Goal: Transaction & Acquisition: Purchase product/service

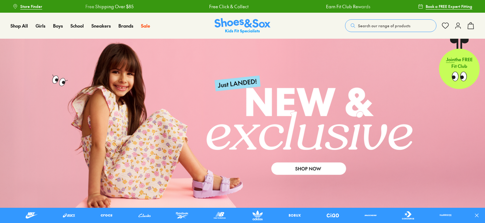
click at [370, 30] on button "Search our range of products" at bounding box center [390, 25] width 91 height 13
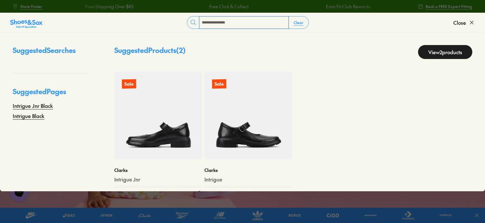
type input "**********"
click at [148, 134] on img at bounding box center [158, 116] width 88 height 88
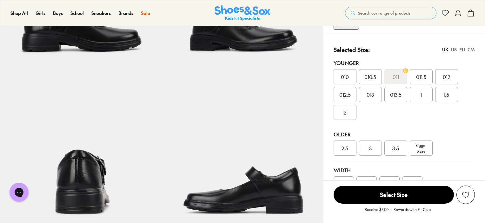
select select "*"
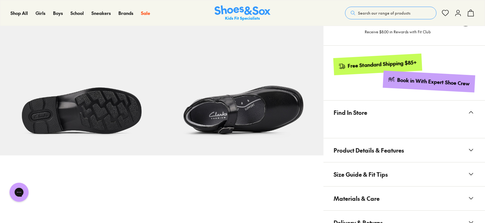
scroll to position [381, 0]
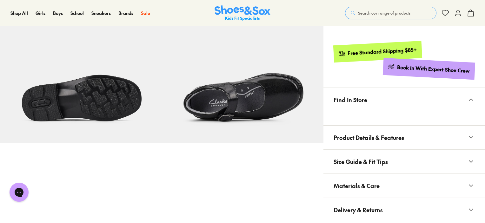
click at [470, 97] on icon at bounding box center [471, 100] width 8 height 8
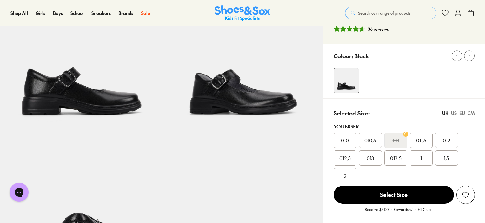
scroll to position [0, 0]
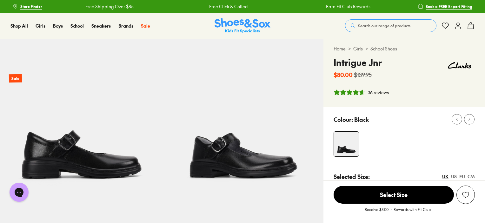
click at [371, 21] on button "Search our range of products" at bounding box center [390, 25] width 91 height 13
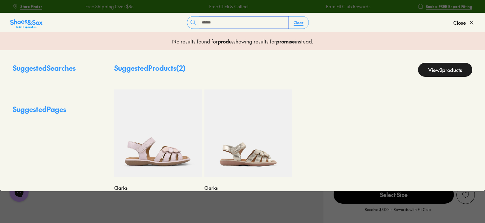
type input "*******"
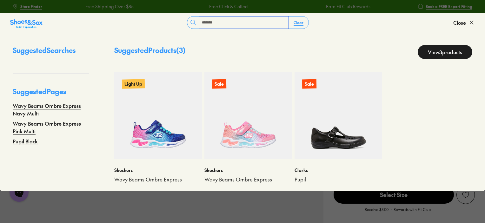
drag, startPoint x: 216, startPoint y: 23, endPoint x: 163, endPoint y: 13, distance: 53.5
click at [164, 14] on div "******* Clear Close" at bounding box center [242, 22] width 485 height 19
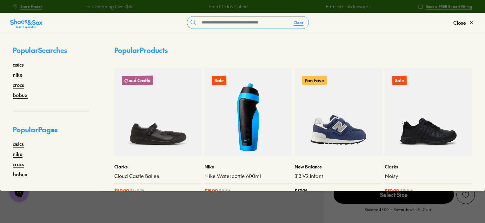
click at [461, 22] on span "Close" at bounding box center [459, 23] width 13 height 8
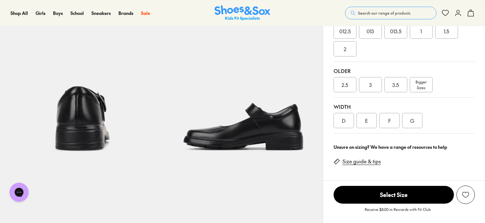
scroll to position [254, 0]
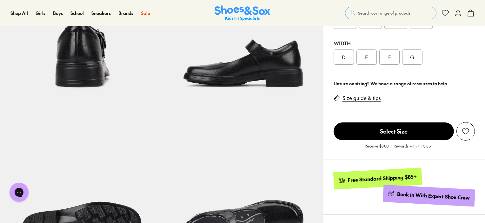
click at [364, 97] on link "Size guide & tips" at bounding box center [361, 98] width 38 height 7
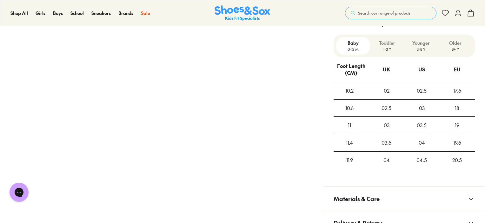
scroll to position [516, 0]
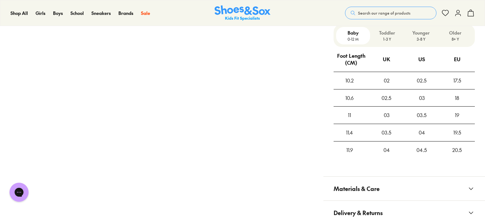
drag, startPoint x: 471, startPoint y: 186, endPoint x: 451, endPoint y: 180, distance: 21.4
click at [471, 185] on icon at bounding box center [471, 189] width 8 height 8
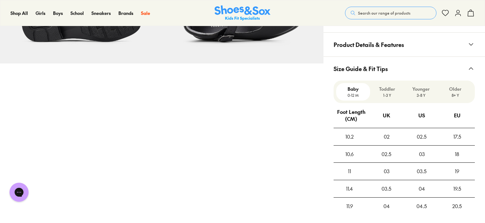
scroll to position [453, 0]
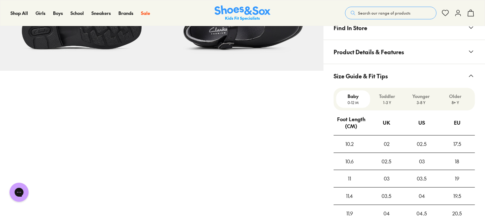
click at [471, 50] on icon at bounding box center [471, 52] width 8 height 8
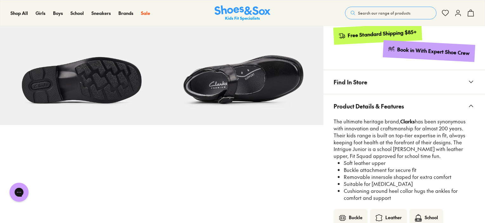
scroll to position [389, 0]
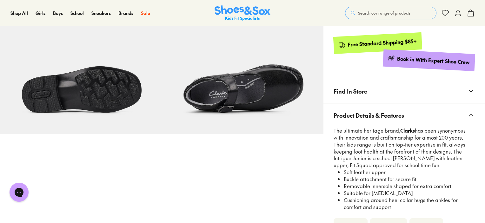
click at [370, 11] on span "Search our range of products" at bounding box center [384, 13] width 52 height 6
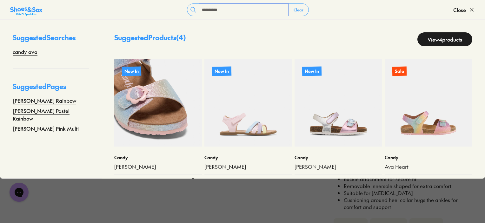
type input "*********"
click at [162, 137] on img at bounding box center [158, 103] width 88 height 88
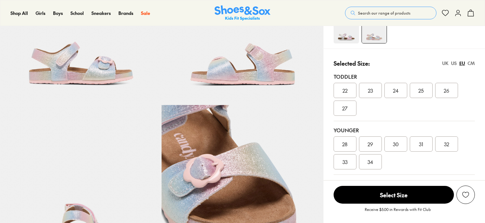
select select "*"
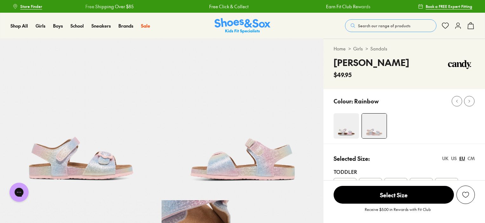
click at [347, 123] on img at bounding box center [346, 125] width 25 height 25
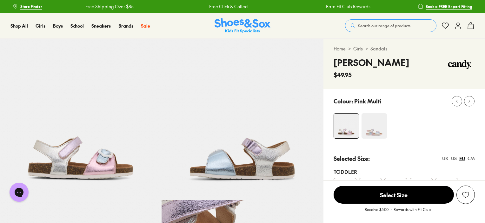
select select "*"
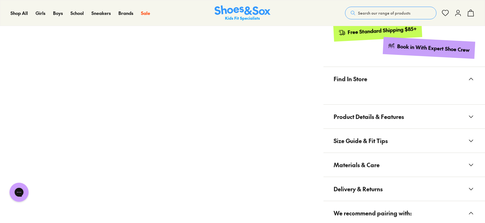
scroll to position [349, 0]
